Goal: Obtain resource: Download file/media

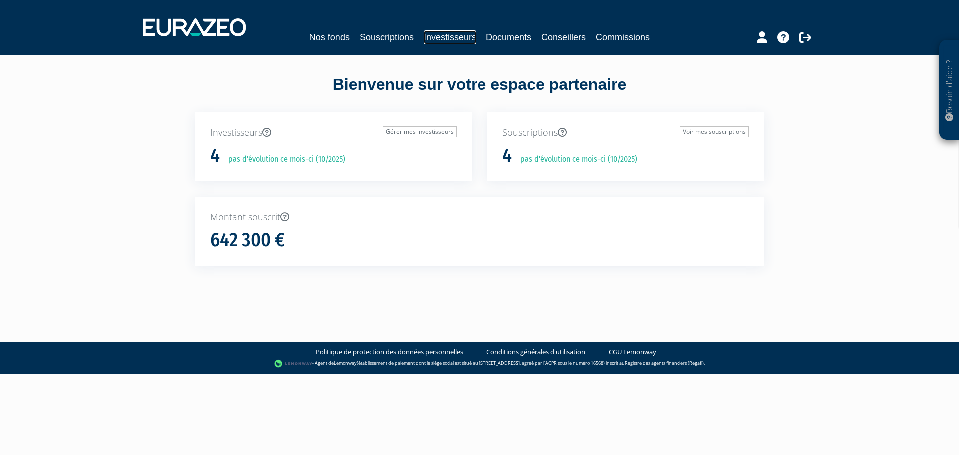
click at [446, 40] on link "Investisseurs" at bounding box center [450, 37] width 52 height 14
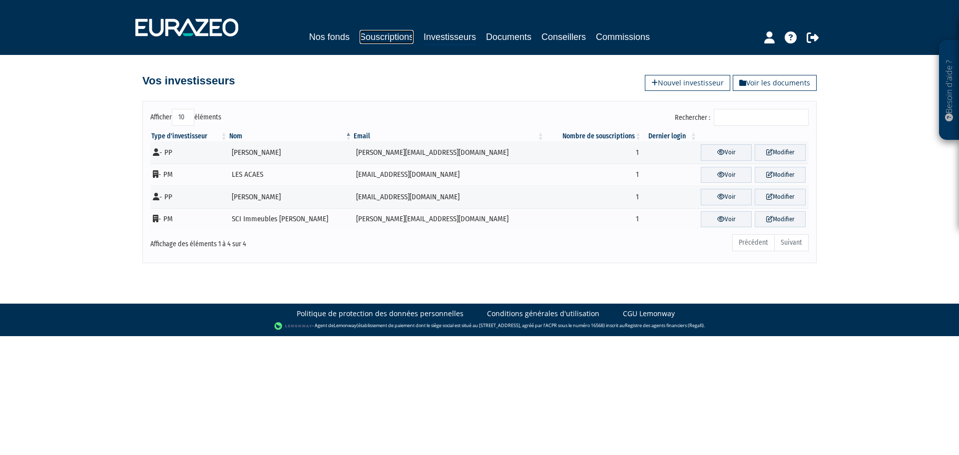
click at [380, 37] on link "Souscriptions" at bounding box center [387, 37] width 54 height 14
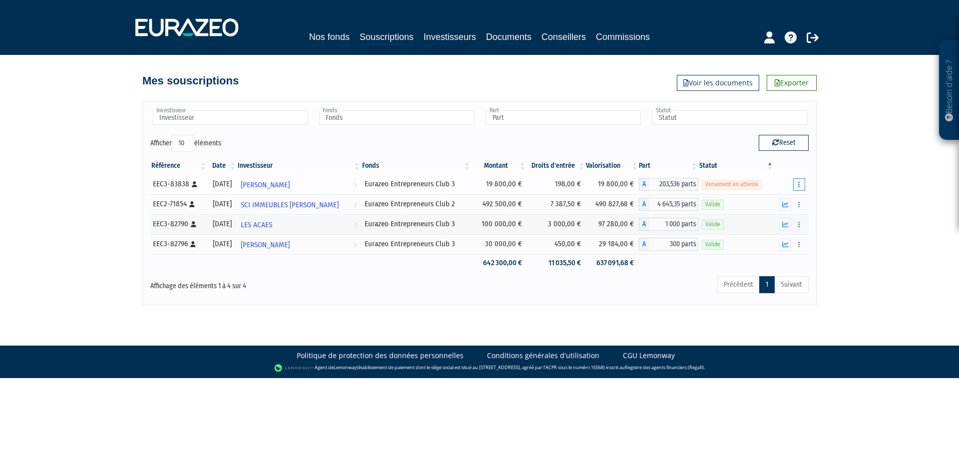
click at [799, 184] on icon "button" at bounding box center [798, 184] width 1 height 6
click at [780, 200] on link "Documents" at bounding box center [777, 202] width 50 height 16
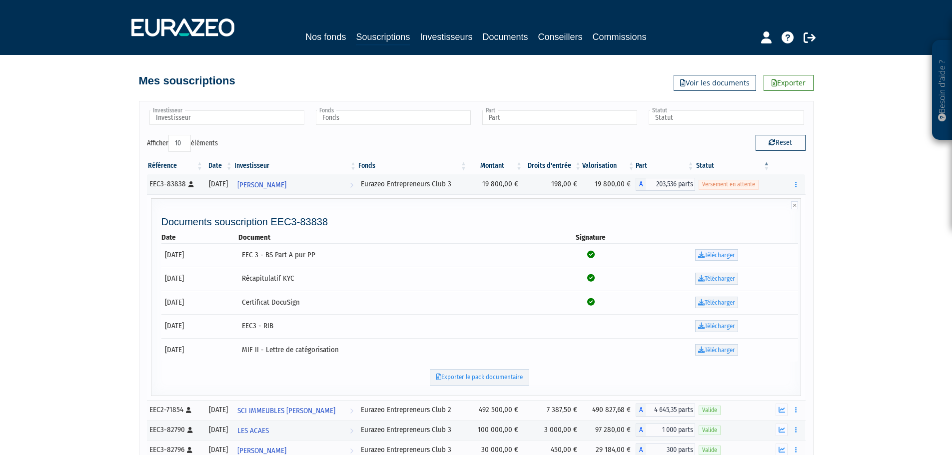
click at [726, 253] on link "Télécharger" at bounding box center [716, 255] width 43 height 12
